Goal: Task Accomplishment & Management: Use online tool/utility

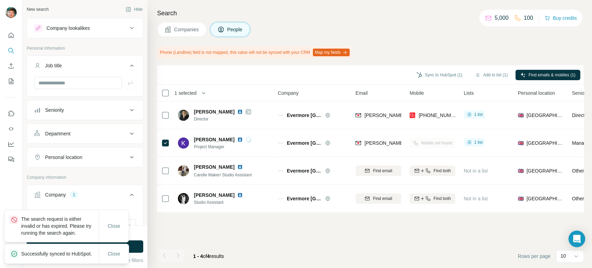
scroll to position [32, 0]
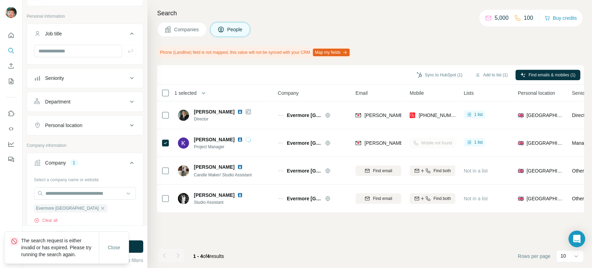
drag, startPoint x: 73, startPoint y: 209, endPoint x: 78, endPoint y: 205, distance: 6.7
click at [100, 209] on icon "button" at bounding box center [103, 208] width 6 height 6
click at [86, 197] on input "text" at bounding box center [85, 193] width 102 height 12
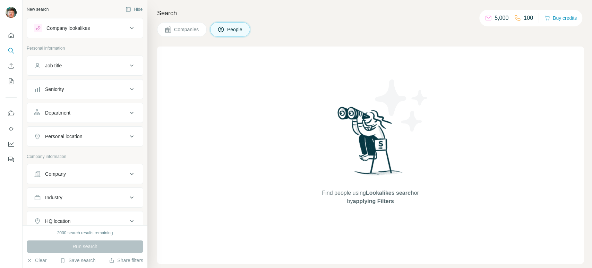
click at [89, 178] on button "Company" at bounding box center [85, 174] width 116 height 17
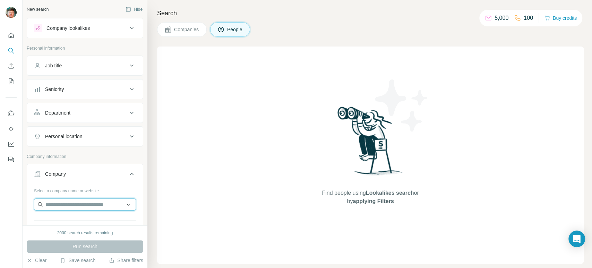
click at [66, 202] on input "text" at bounding box center [85, 204] width 102 height 12
paste input "**********"
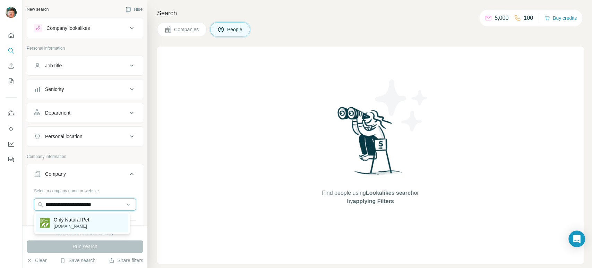
type input "**********"
click at [81, 221] on p "Only Natural Pet" at bounding box center [72, 219] width 36 height 7
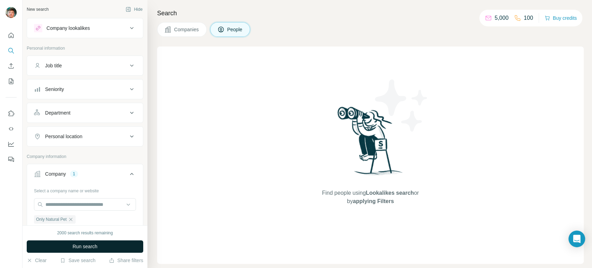
click at [65, 247] on button "Run search" at bounding box center [85, 246] width 117 height 12
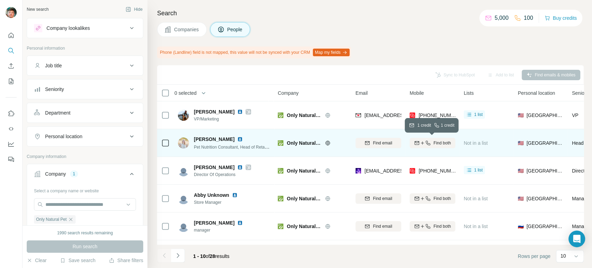
click at [428, 143] on icon "button" at bounding box center [428, 143] width 5 height 5
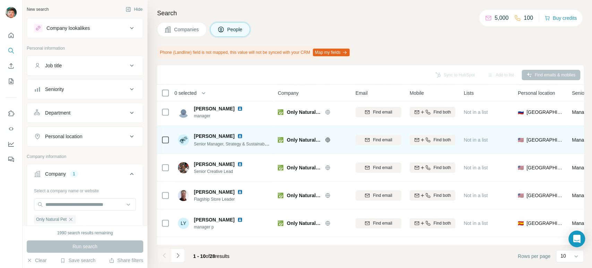
scroll to position [119, 0]
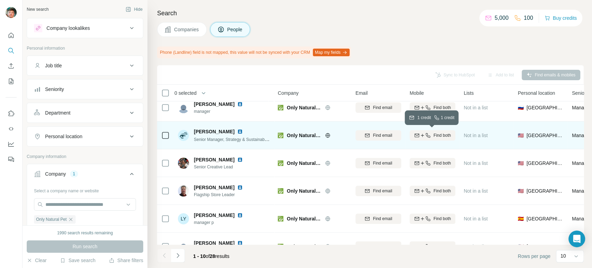
click at [440, 134] on span "Find both" at bounding box center [442, 135] width 17 height 6
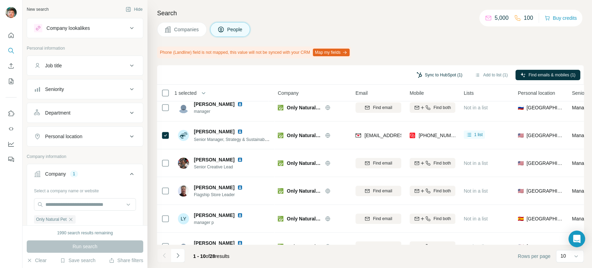
click at [431, 79] on button "Sync to HubSpot (1)" at bounding box center [440, 75] width 56 height 10
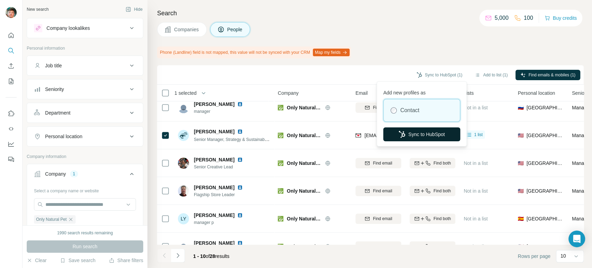
click at [407, 128] on button "Sync to HubSpot" at bounding box center [421, 134] width 77 height 14
